Goal: Task Accomplishment & Management: Manage account settings

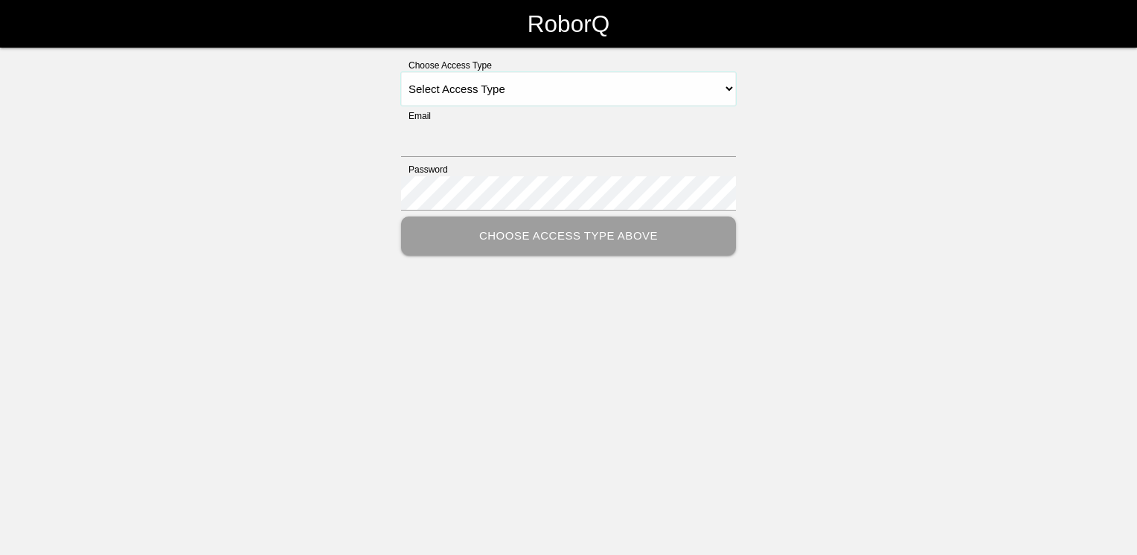
click at [716, 82] on select "Select Access Type Admin Customer Supervisor Worker" at bounding box center [568, 88] width 335 height 33
select select "Customer"
click at [401, 72] on select "Select Access Type Admin Customer Supervisor Worker" at bounding box center [568, 88] width 335 height 33
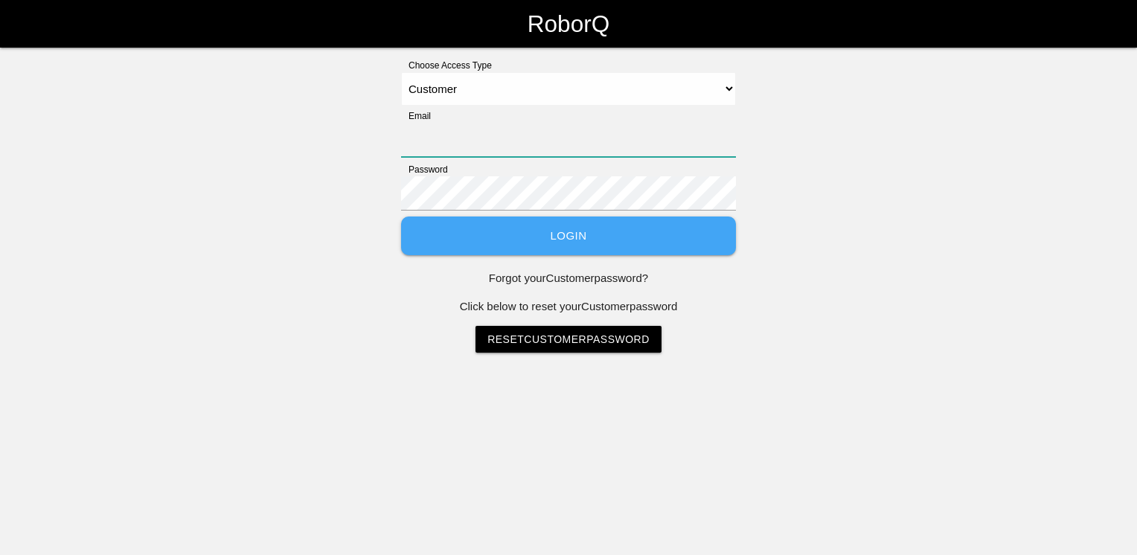
click at [518, 144] on input "Email" at bounding box center [568, 140] width 335 height 34
type input "[EMAIL_ADDRESS][PERSON_NAME][DOMAIN_NAME]"
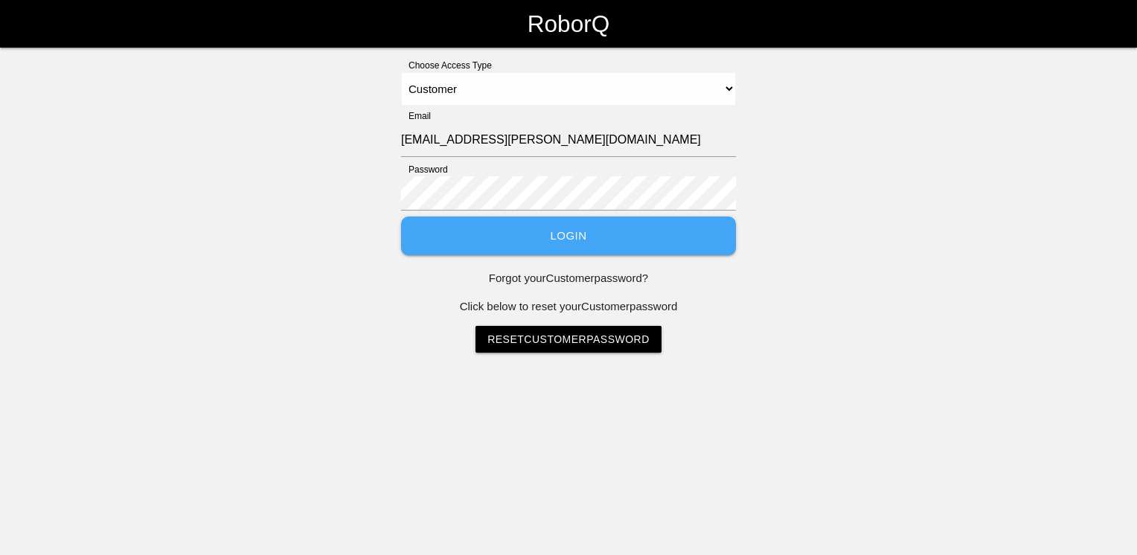
click at [689, 241] on button "Login" at bounding box center [568, 236] width 335 height 39
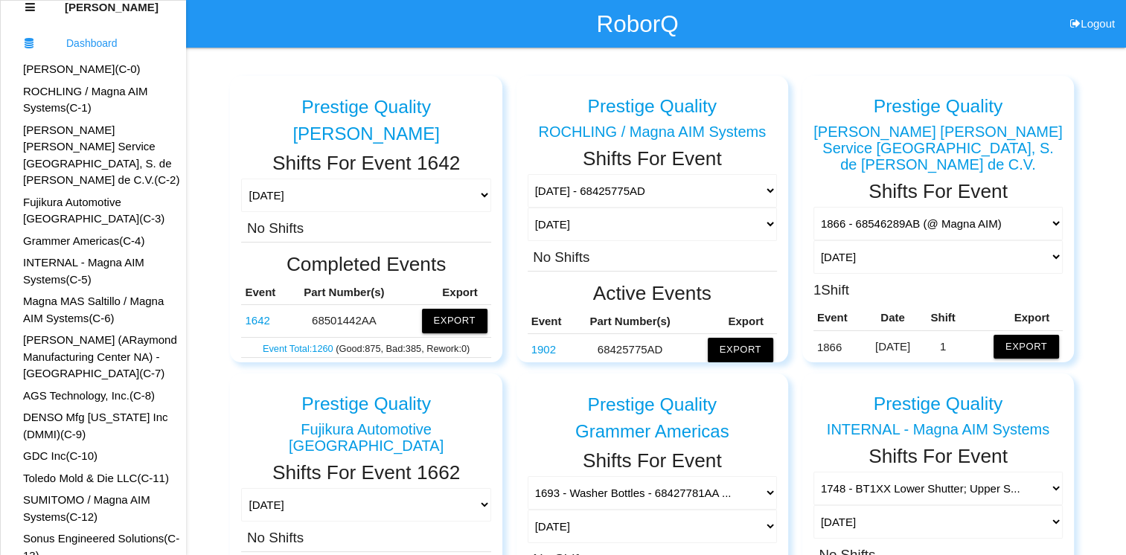
scroll to position [74, 0]
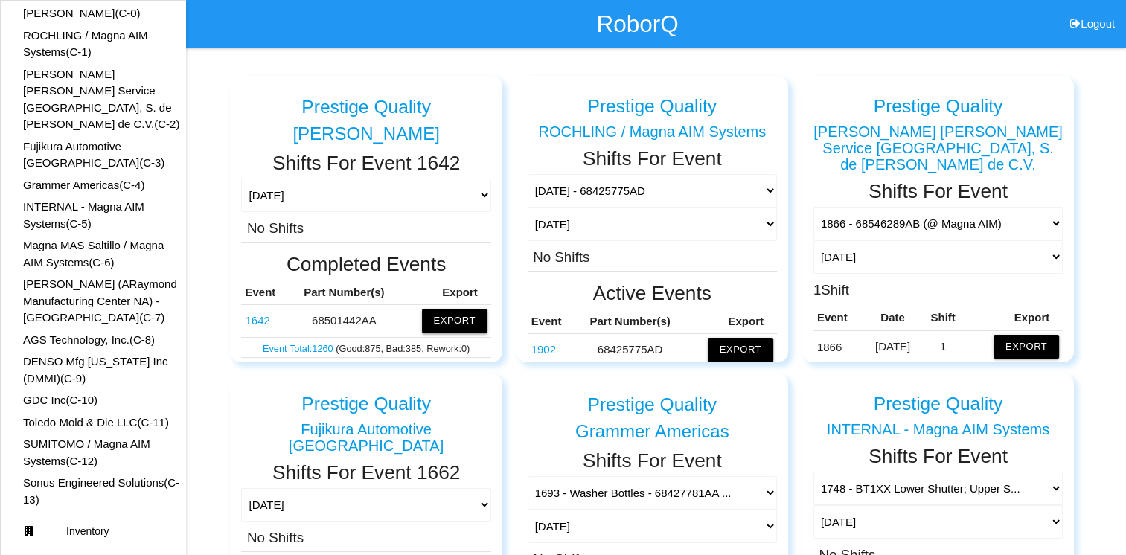
click at [105, 476] on link "Sonus Engineered Solutions (C- 13 )" at bounding box center [101, 491] width 156 height 30
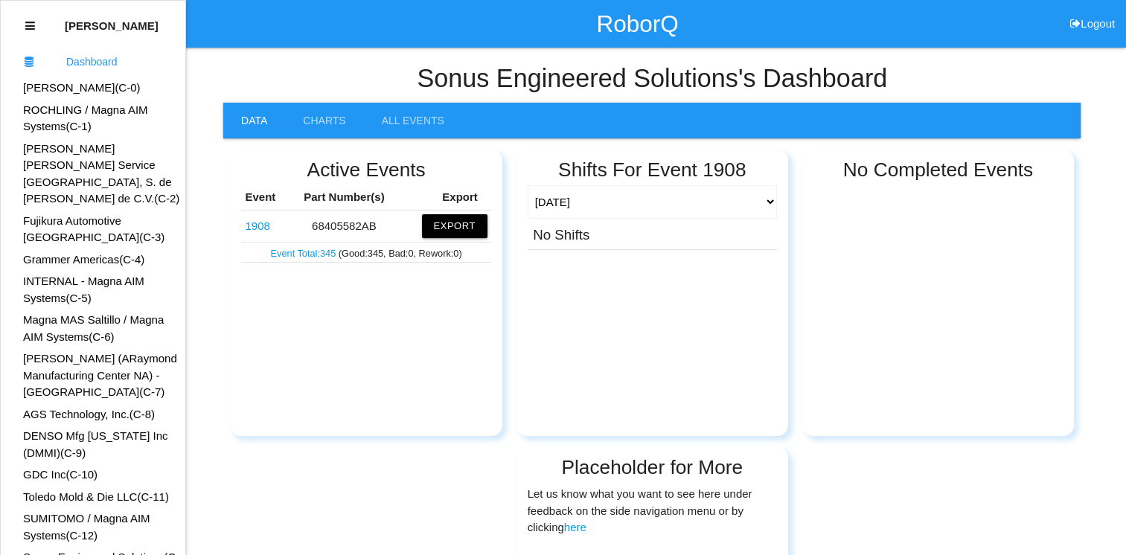
click at [1087, 11] on button "Logout" at bounding box center [1092, 5] width 67 height 11
select select "Customer"
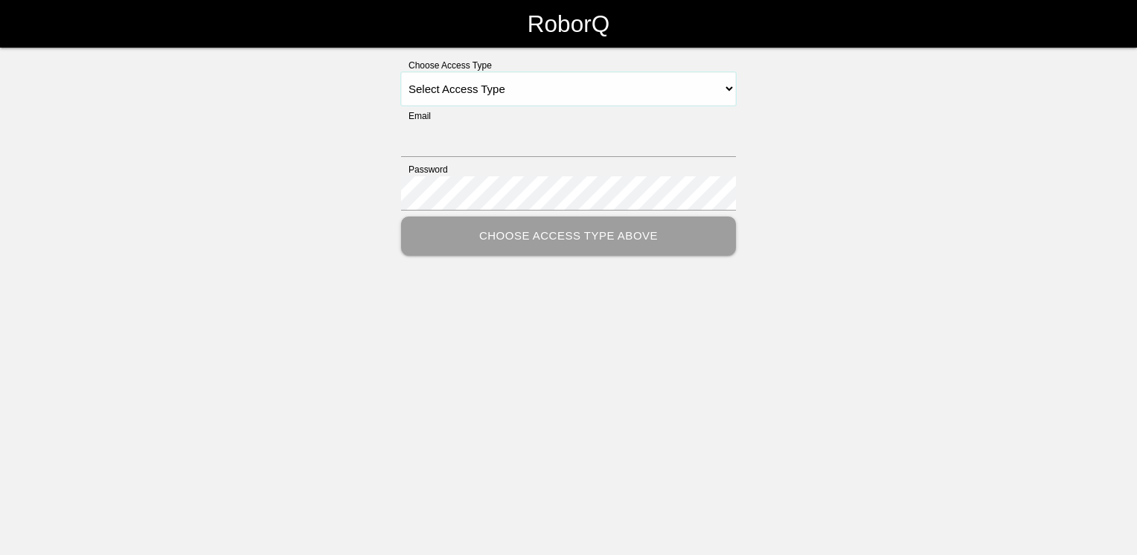
click at [702, 90] on select "Select Access Type Admin Customer Supervisor Worker" at bounding box center [568, 88] width 335 height 33
select select "Customer"
click at [401, 72] on select "Select Access Type Admin Customer Supervisor Worker" at bounding box center [568, 88] width 335 height 33
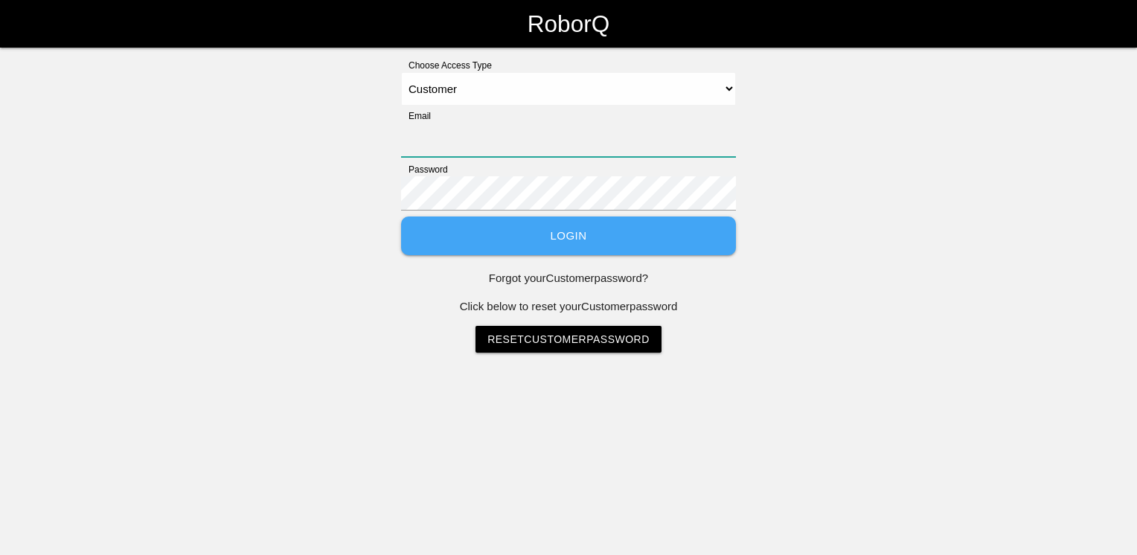
click at [516, 135] on input "Email" at bounding box center [568, 140] width 335 height 34
type input "[EMAIL_ADDRESS][PERSON_NAME][DOMAIN_NAME]"
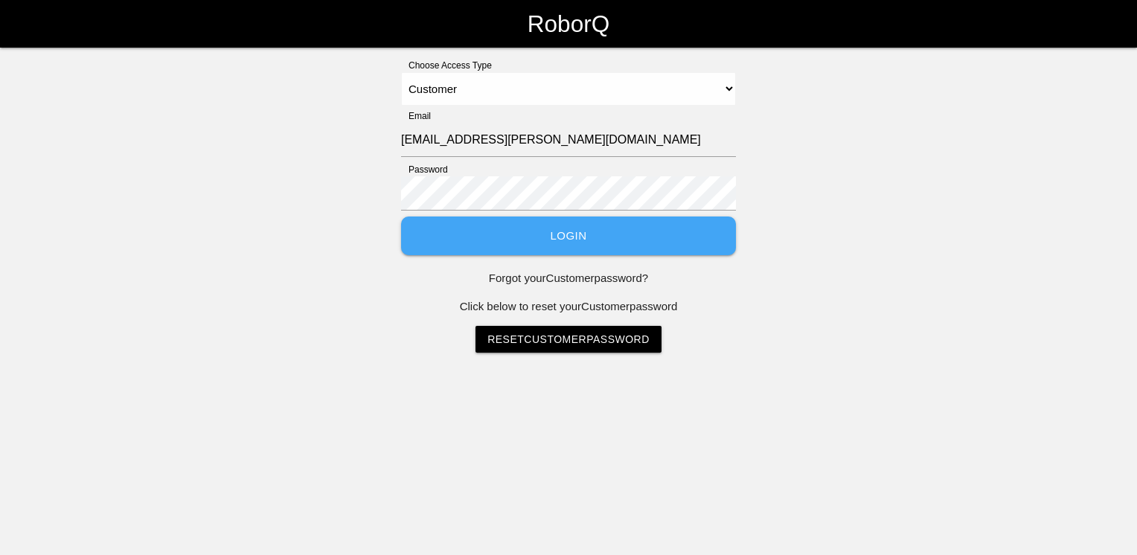
click at [522, 237] on button "Login" at bounding box center [568, 236] width 335 height 39
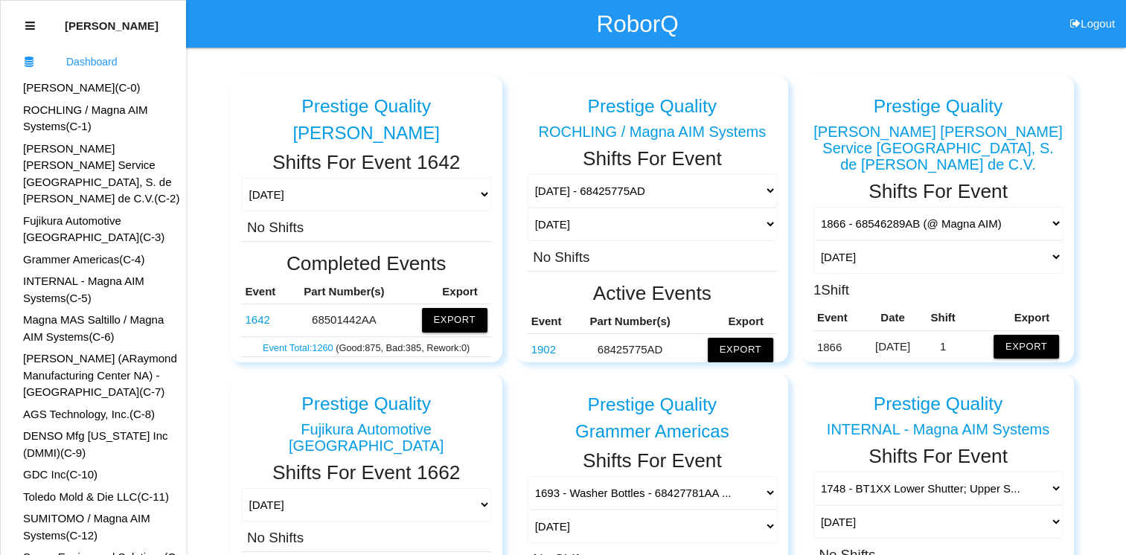
click at [765, 457] on h2 "Shifts For Event" at bounding box center [652, 461] width 249 height 22
click at [753, 208] on select "1693 - Washer Bottles - 68427781AA ... 1701 - 1002405AH @ Prestige 1702 - 10024…" at bounding box center [652, 190] width 249 height 33
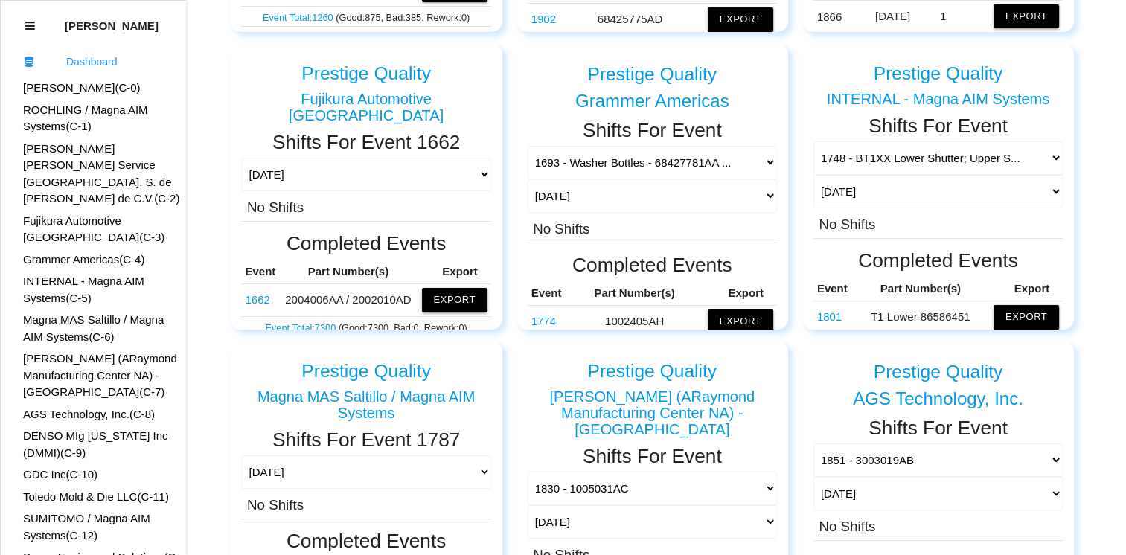
scroll to position [298, 0]
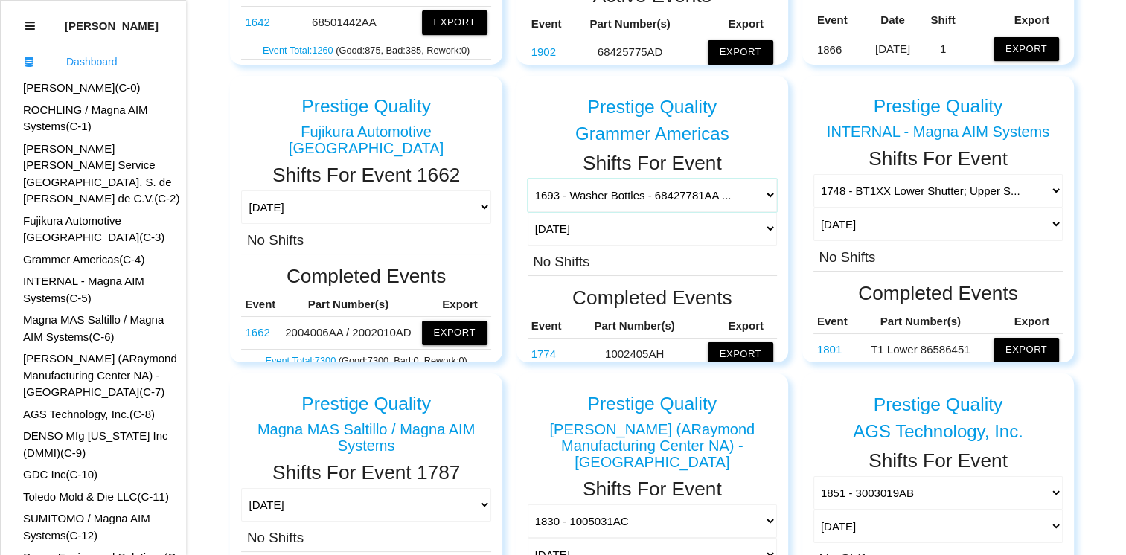
click at [1094, 188] on div "Prestige Quality Hutchinson Shifts For Event 1642 Today Yesterday Range Last 7 …" at bounding box center [563, 502] width 1126 height 1505
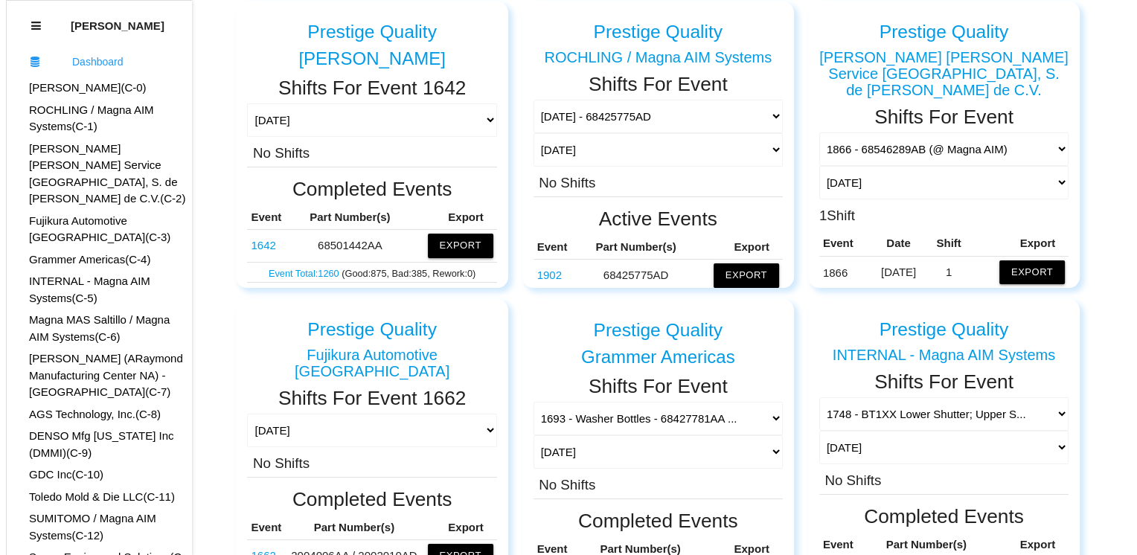
scroll to position [0, 0]
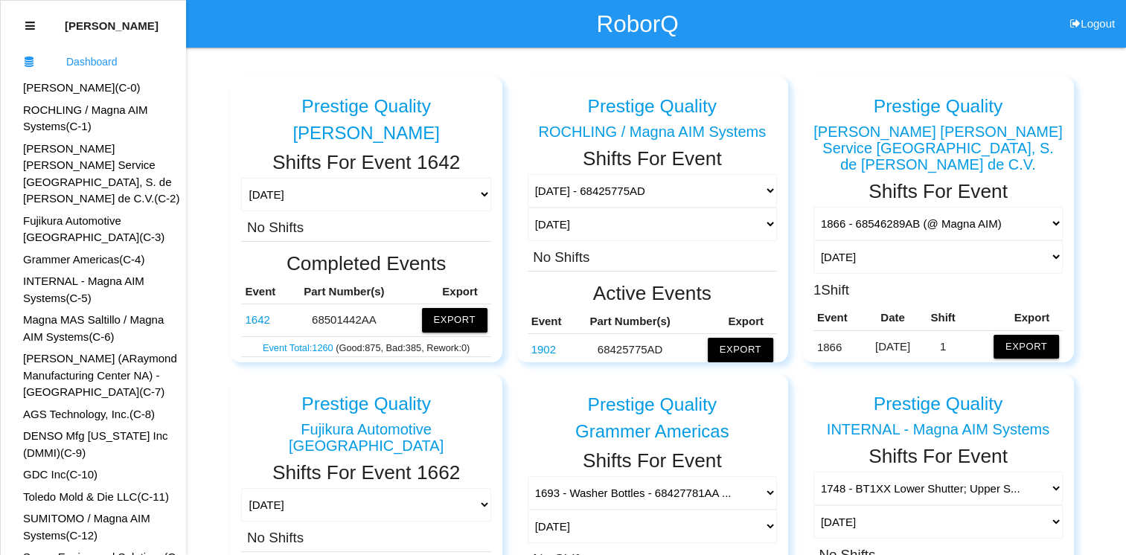
click at [1097, 11] on button "Logout" at bounding box center [1092, 5] width 67 height 11
select select "Customer"
